Goal: Communication & Community: Participate in discussion

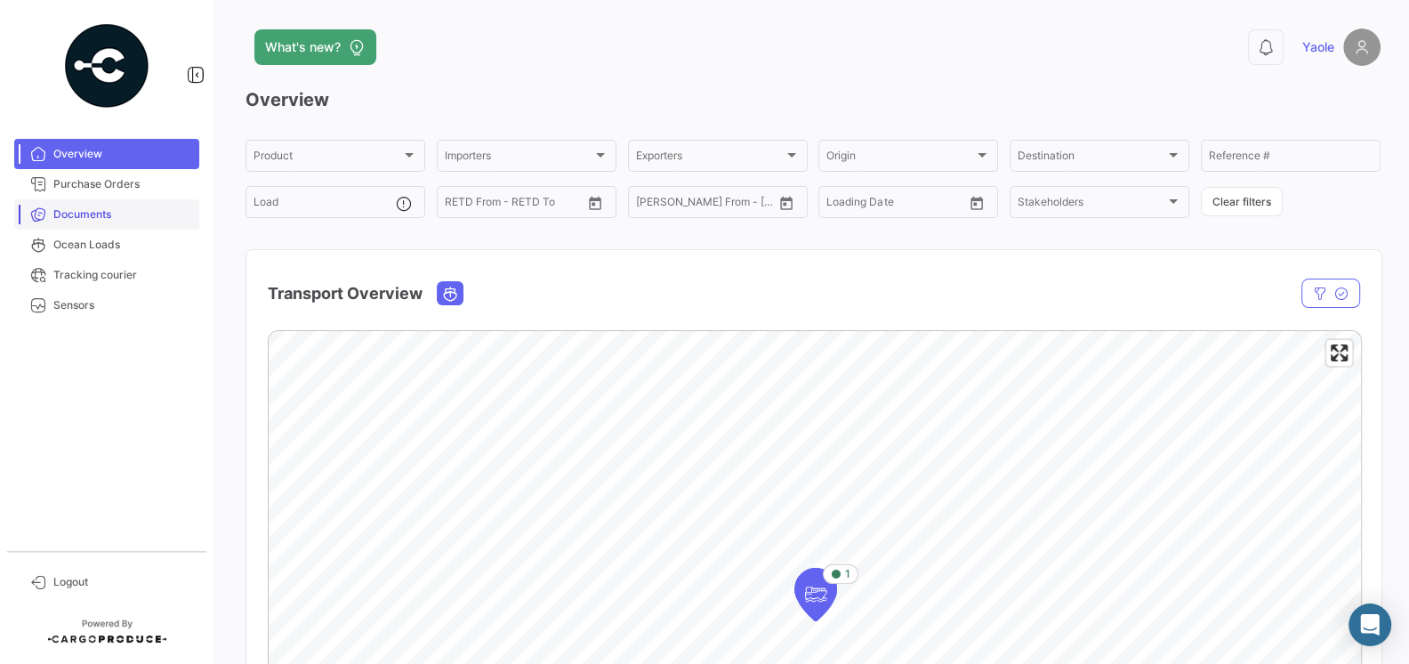
click at [92, 218] on span "Documents" at bounding box center [122, 214] width 139 height 16
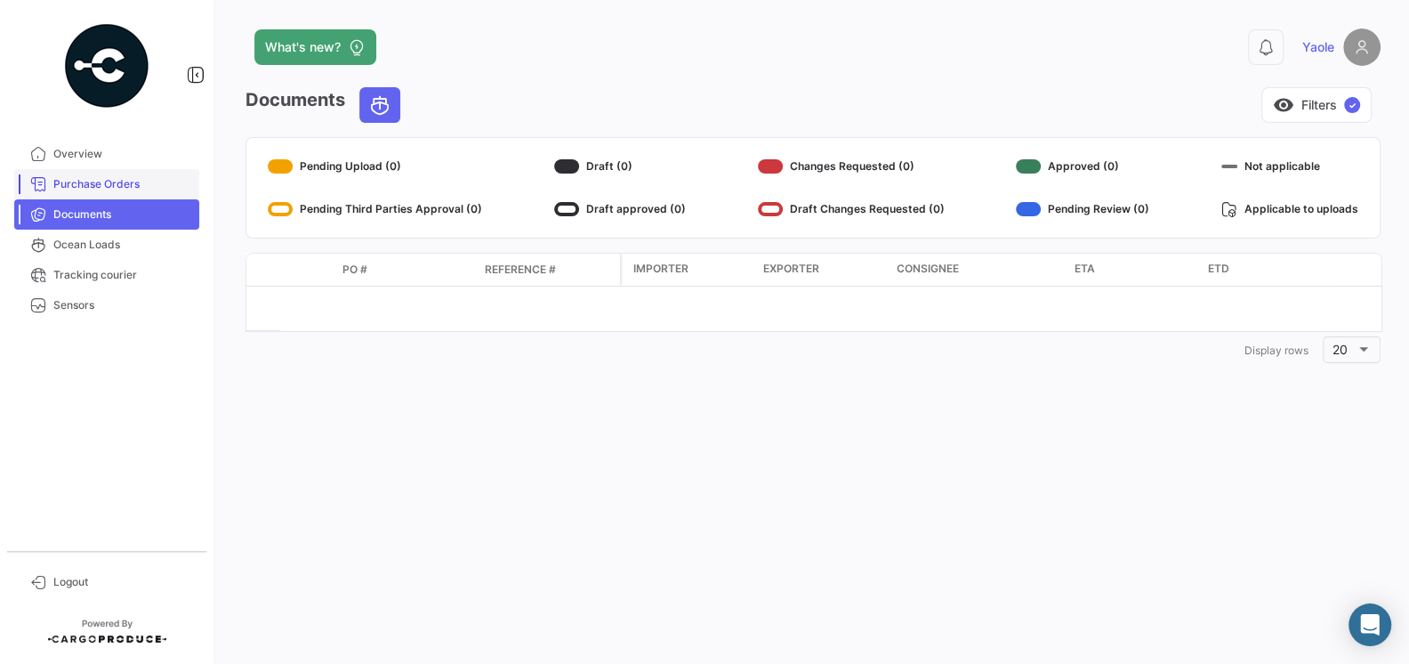
click at [89, 191] on span "Purchase Orders" at bounding box center [122, 184] width 139 height 16
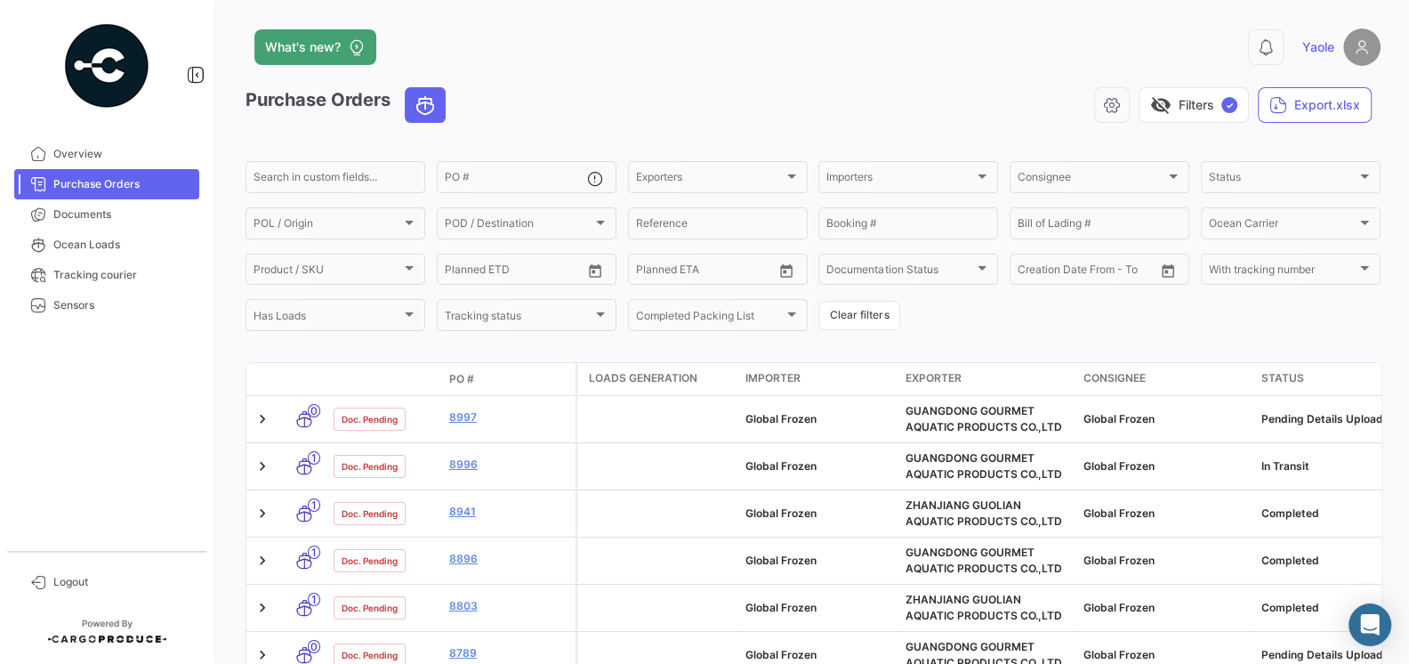
scroll to position [18, 0]
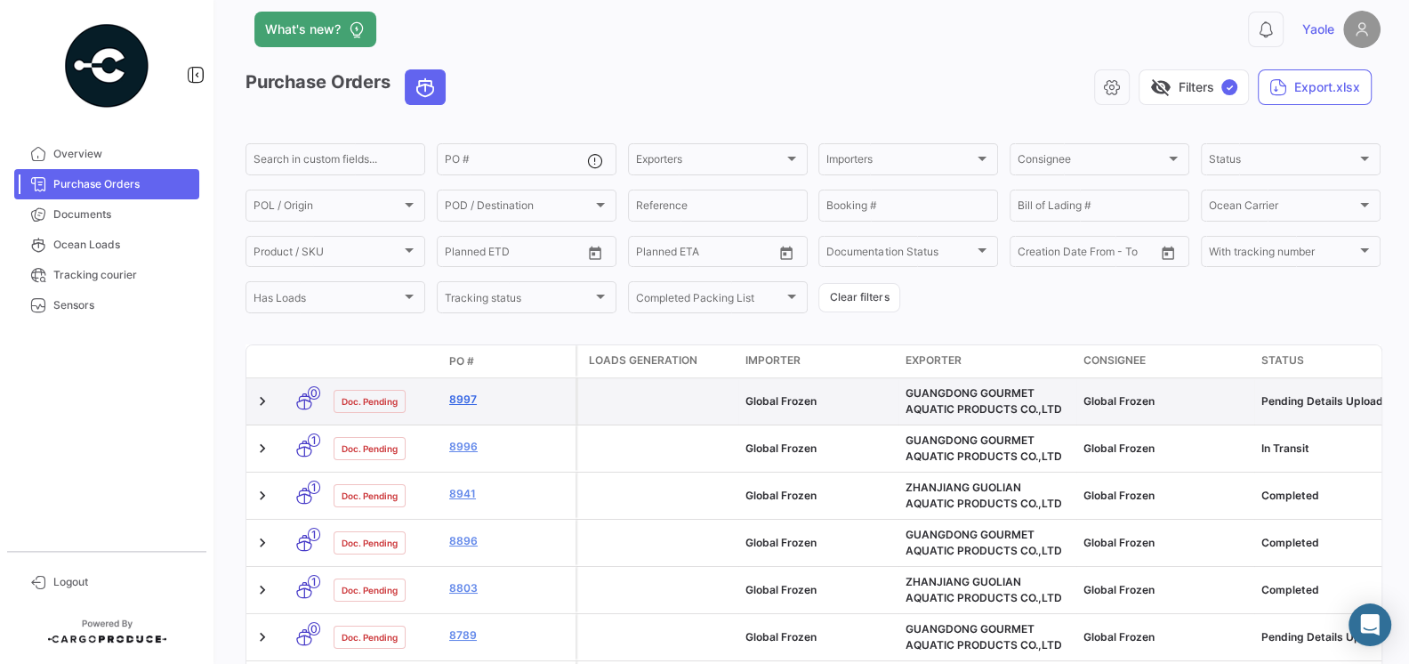
click at [461, 402] on link "8997" at bounding box center [508, 399] width 119 height 16
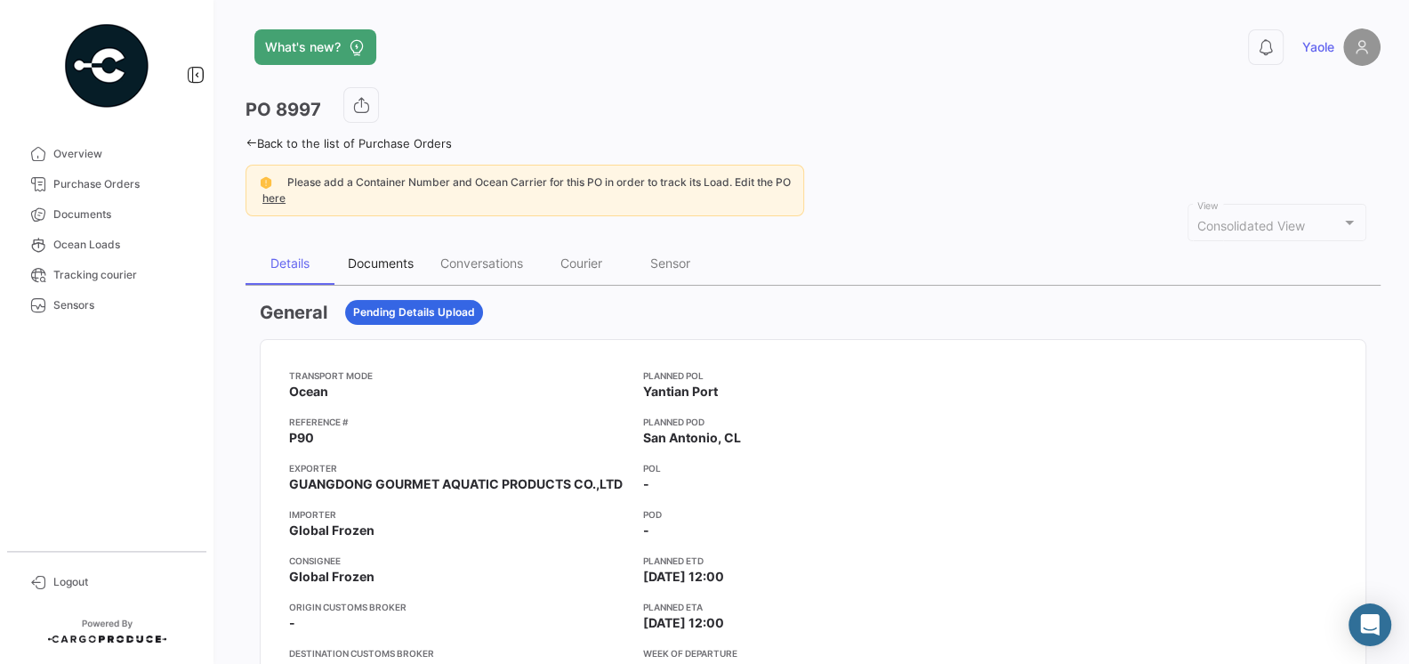
click at [370, 266] on div "Documents" at bounding box center [381, 262] width 66 height 15
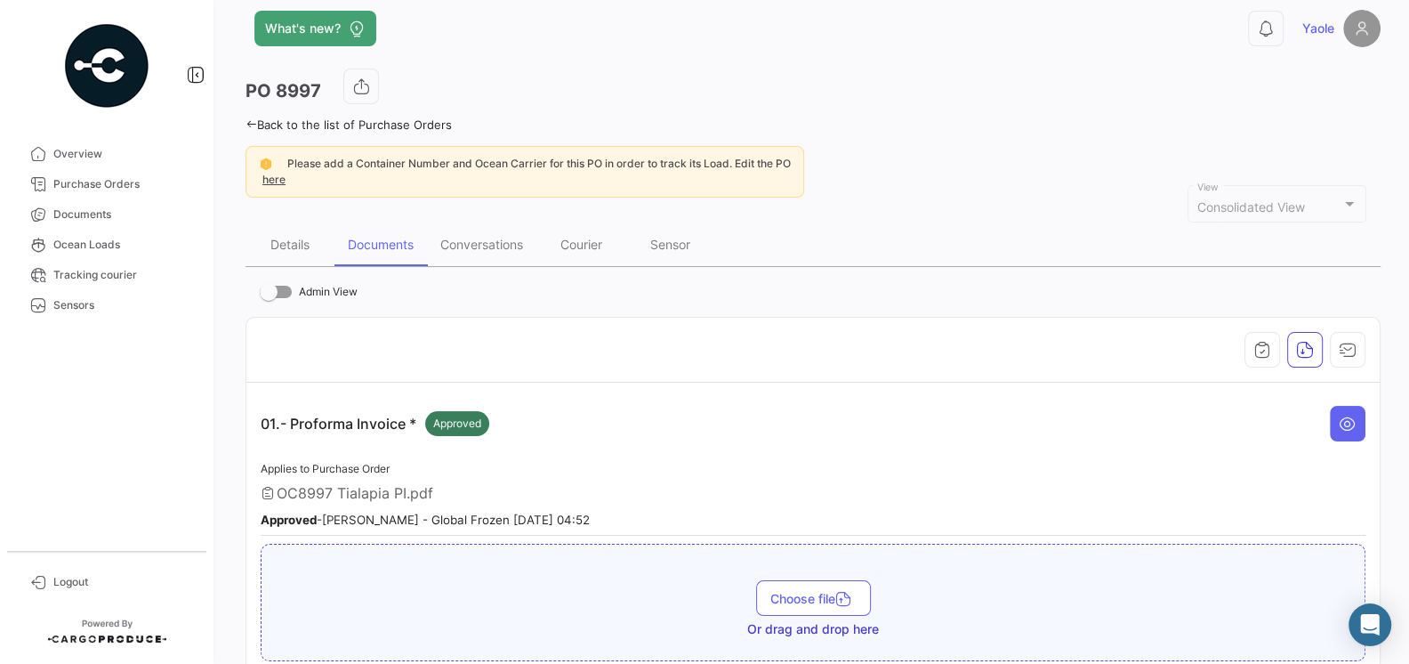
scroll to position [18, 0]
click at [506, 239] on div "Conversations" at bounding box center [481, 245] width 83 height 15
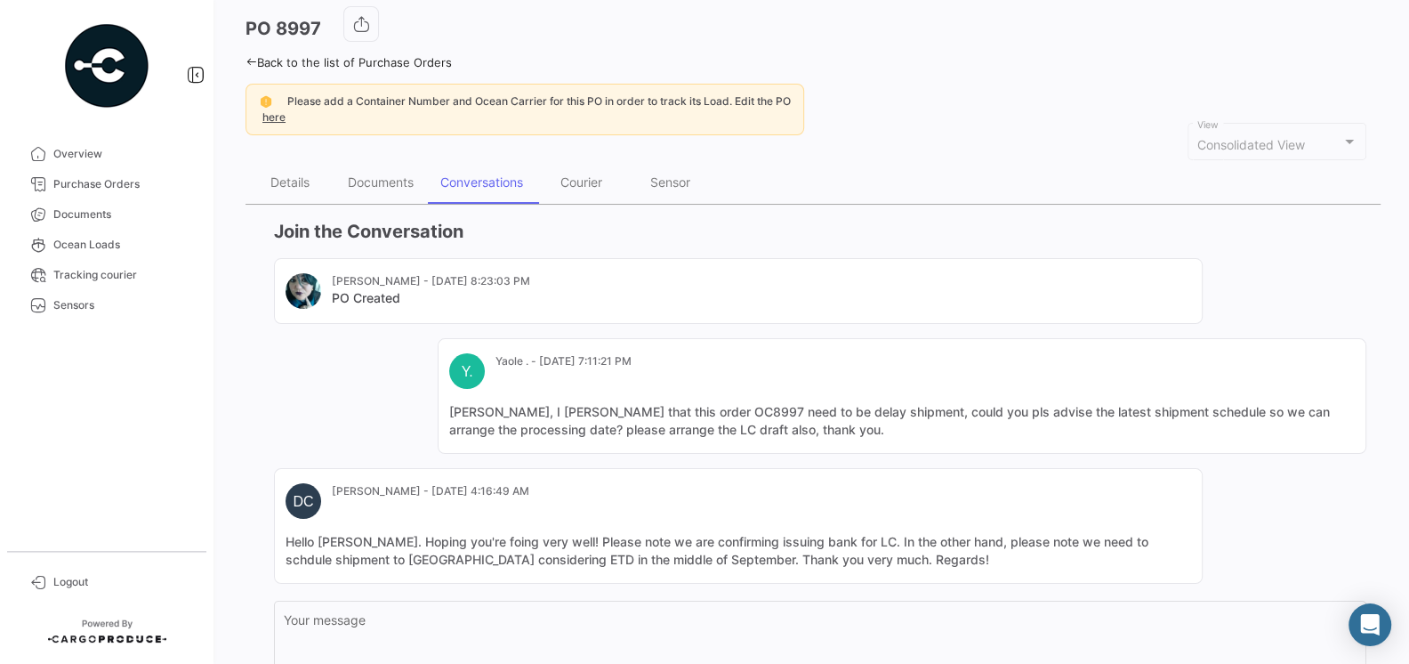
scroll to position [238, 0]
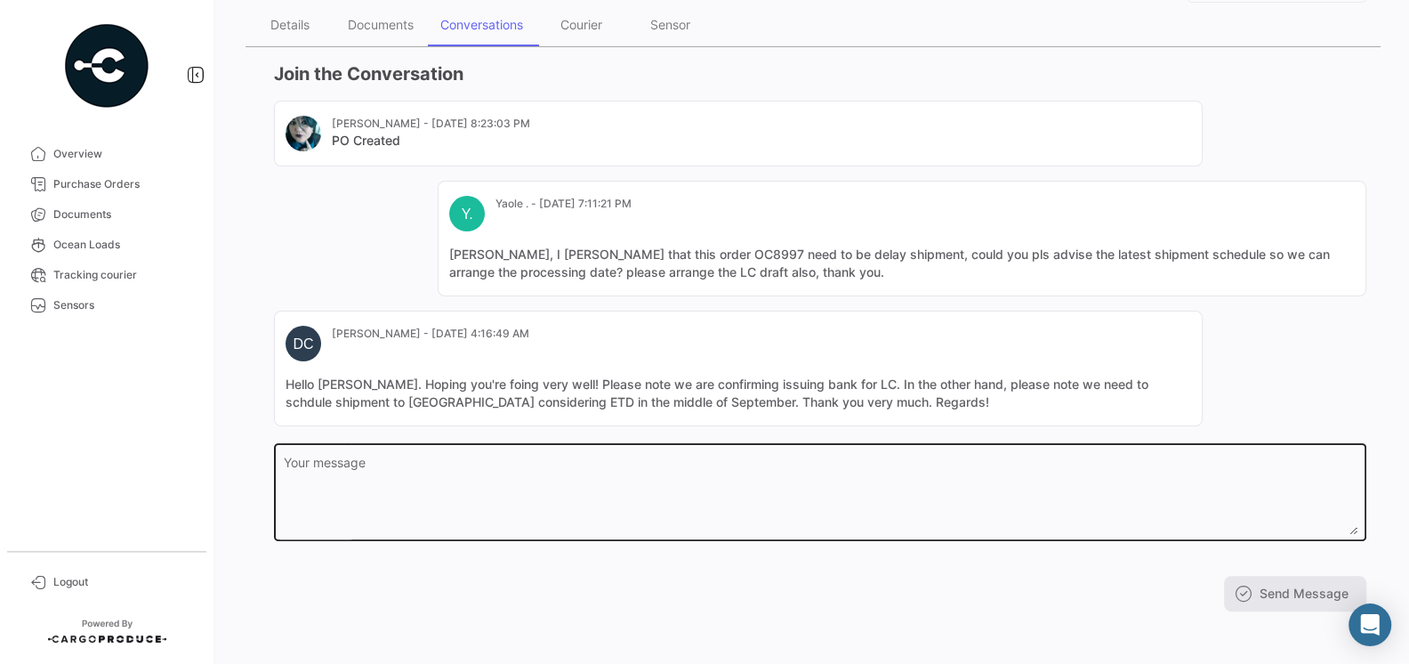
click at [500, 456] on textarea "Your message" at bounding box center [821, 495] width 1074 height 78
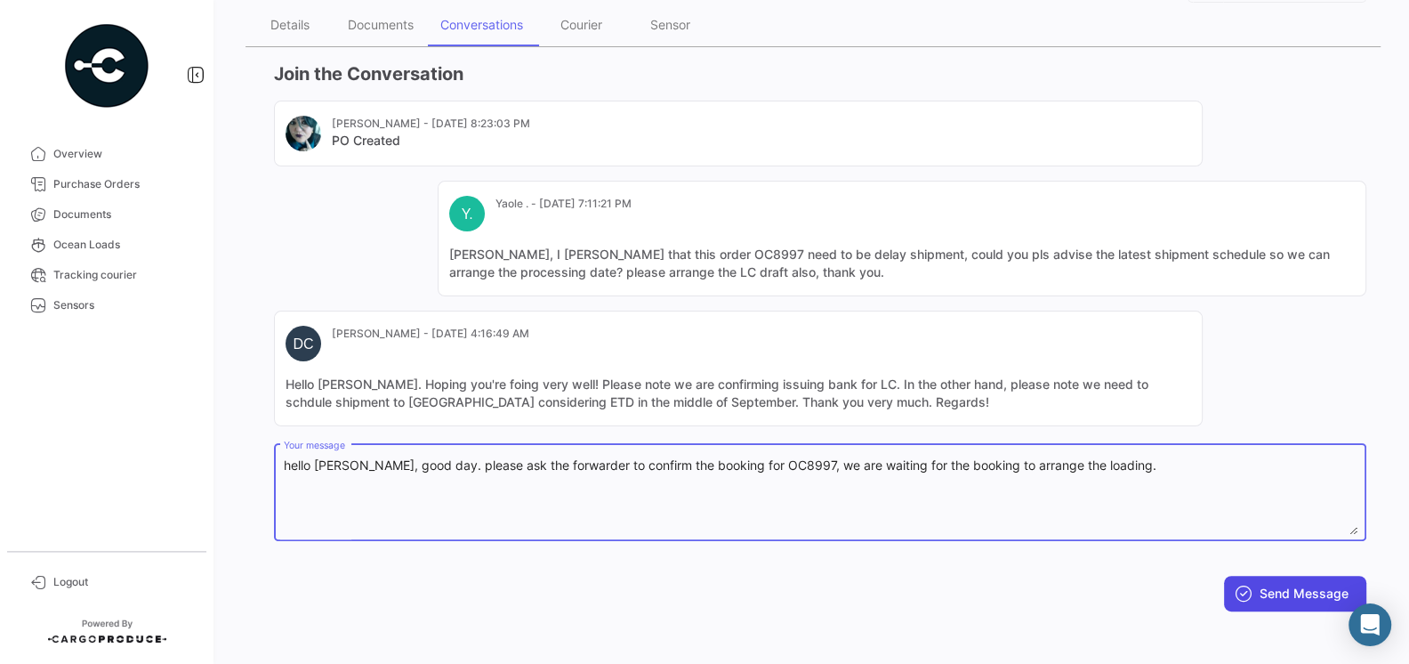
type textarea "hello [PERSON_NAME], good day. please ask the forwarder to confirm the booking …"
click at [1307, 595] on button "Send Message" at bounding box center [1295, 594] width 142 height 36
